Goal: Task Accomplishment & Management: Manage account settings

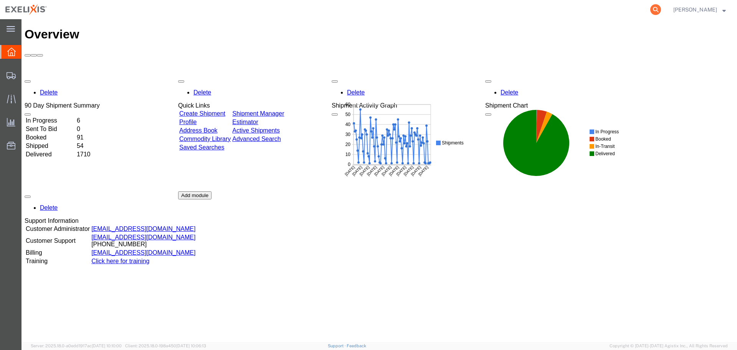
click at [661, 11] on icon at bounding box center [655, 9] width 11 height 11
paste input "S1079548"
type input "S1079548"
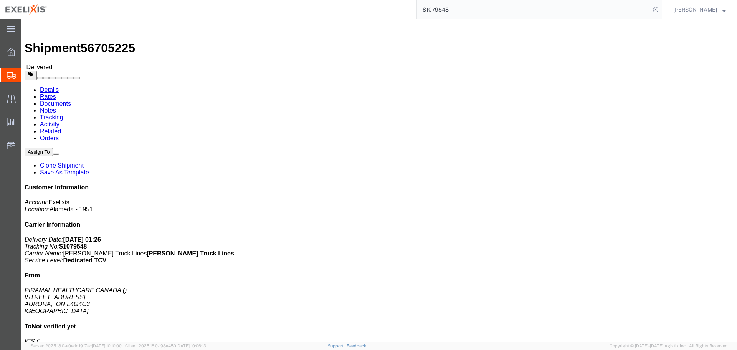
click button "button"
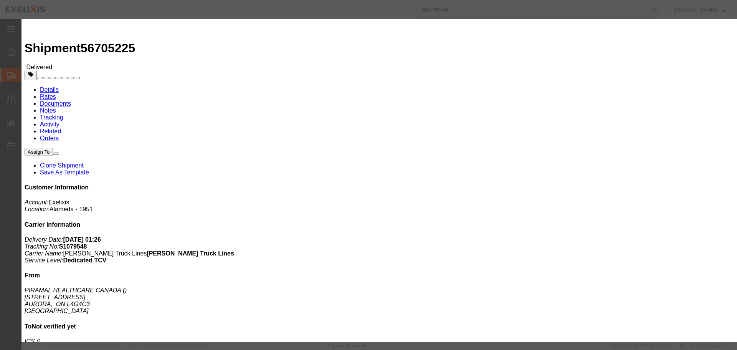
click select "Select Account Type Activity ID Airline Appointment Number ASN Batch Request # …"
select select "ACTYP"
click select "Select Account Type Activity ID Airline Appointment Number ASN Batch Request # …"
click input "text"
click input "FRM-0059"
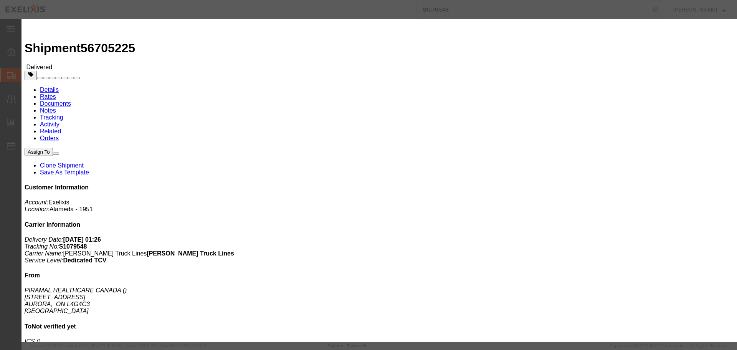
click input "FRM-0059"
type input "FRM-0060"
click select "Select Account Type Activity ID Airline Appointment Number ASN Batch Request # …"
select select "BOL"
click select "Select Account Type Activity ID Airline Appointment Number ASN Batch Request # …"
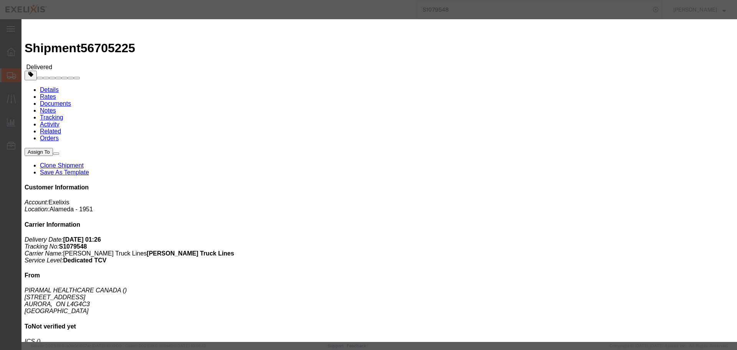
click input "text"
click input "UNKNOWN"
paste input "S1079548"
click input "UNKNOWNS1079548"
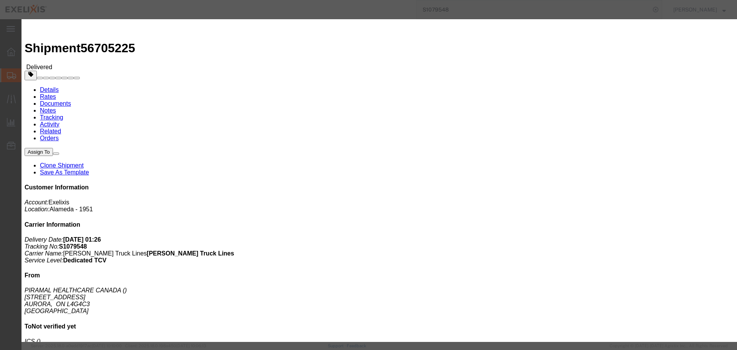
paste input "text"
type input "S1079548"
click select "Select Account Type Activity ID Airline Appointment Number ASN Batch Request # …"
select select "DEPT"
click select "Select Account Type Activity ID Airline Appointment Number ASN Batch Request # …"
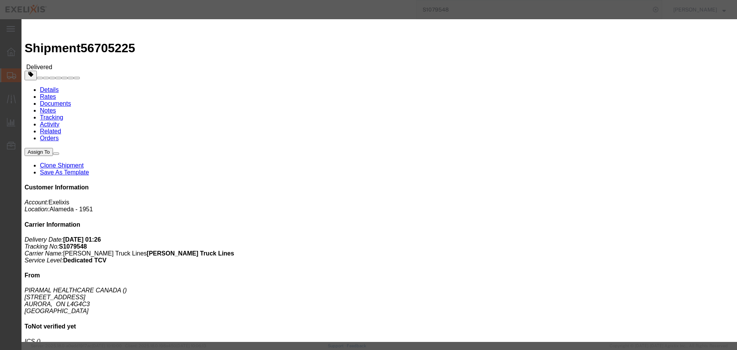
click input "text"
type input "Small Molecule"
click button "Add another reference"
click select "Select Account Type Activity ID Airline Appointment Number ASN Batch Request # …"
select select "PROJ"
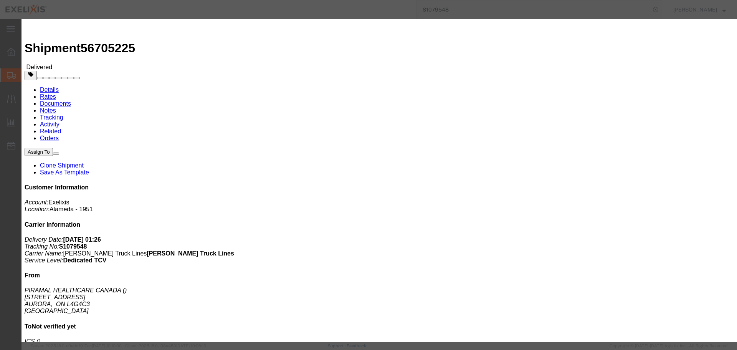
click select "Select Account Type Activity ID Airline Appointment Number ASN Batch Request # …"
click input "text"
type input "XL184"
click button "Add another reference"
click select "Select Account Type Activity ID Airline Appointment Number ASN Batch Request # …"
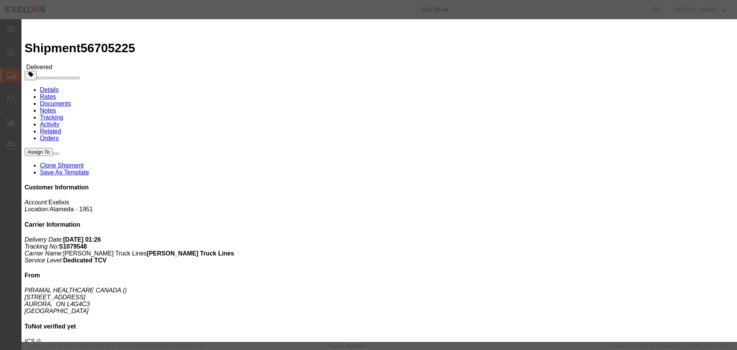
select select "LOT"
click select "Select Account Type Activity ID Airline Appointment Number ASN Batch Request # …"
click input "text"
paste input "2500044A"
type input "2500044A"
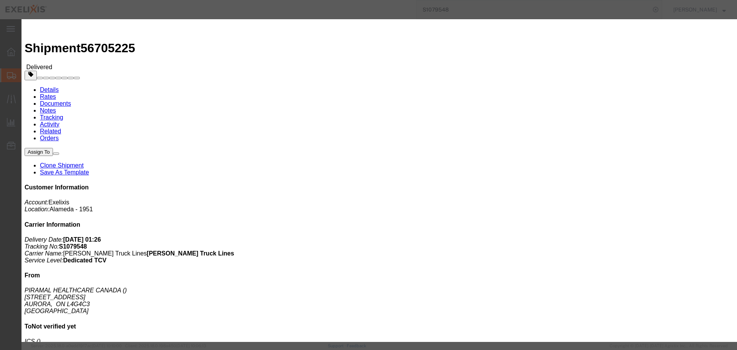
click button "Add another reference"
click select "Select Account Type Activity ID Airline Appointment Number ASN Batch Request # …"
select select "LOT"
click select "Select Account Type Activity ID Airline Appointment Number ASN Batch Request # …"
click input "text"
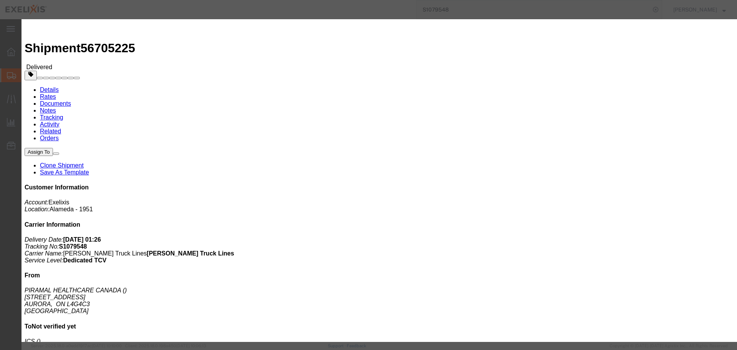
paste input "2400063A"
type input "2400063A"
click button "Save"
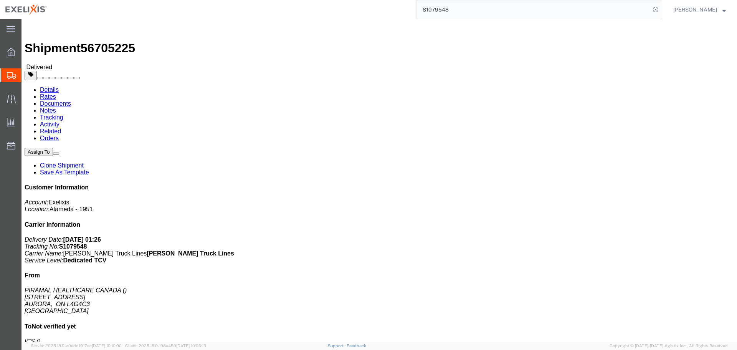
click b "S1079548"
copy b "S1079548"
